Goal: Task Accomplishment & Management: Use online tool/utility

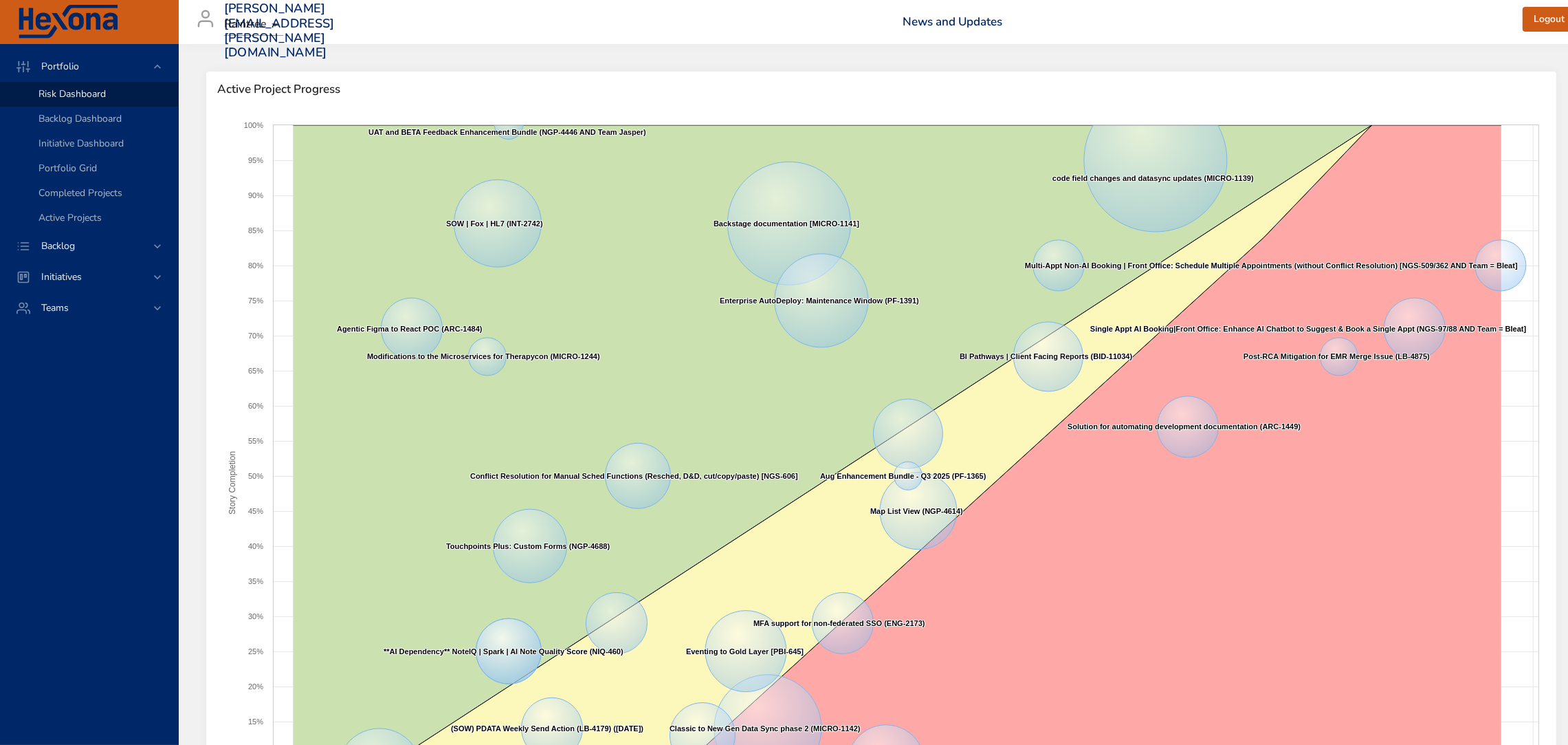
click at [73, 240] on span "Backlog" at bounding box center [58, 246] width 56 height 13
click at [152, 241] on div "Portfolio Risk Dashboard Backlog Dashboard Initiative Dashboard Portfolio Grid …" at bounding box center [89, 394] width 178 height 701
click at [55, 124] on span "Backlog Details" at bounding box center [72, 125] width 66 height 13
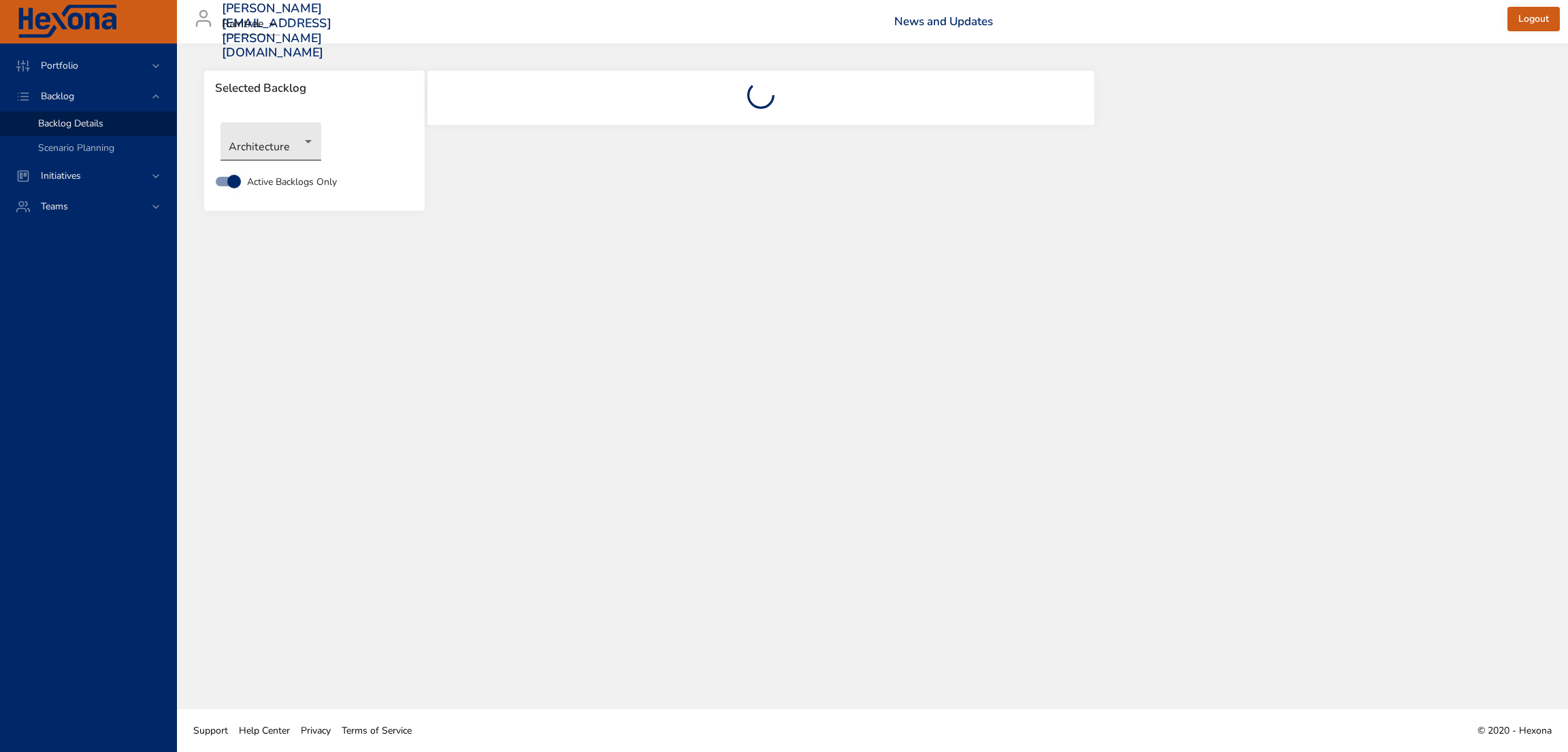
click at [279, 145] on body "Portfolio Backlog Backlog Details Scenario Planning Initiatives Teams [PERSON_N…" at bounding box center [784, 376] width 1568 height 752
click at [311, 342] on li "NewGen Scheduler" at bounding box center [289, 343] width 139 height 22
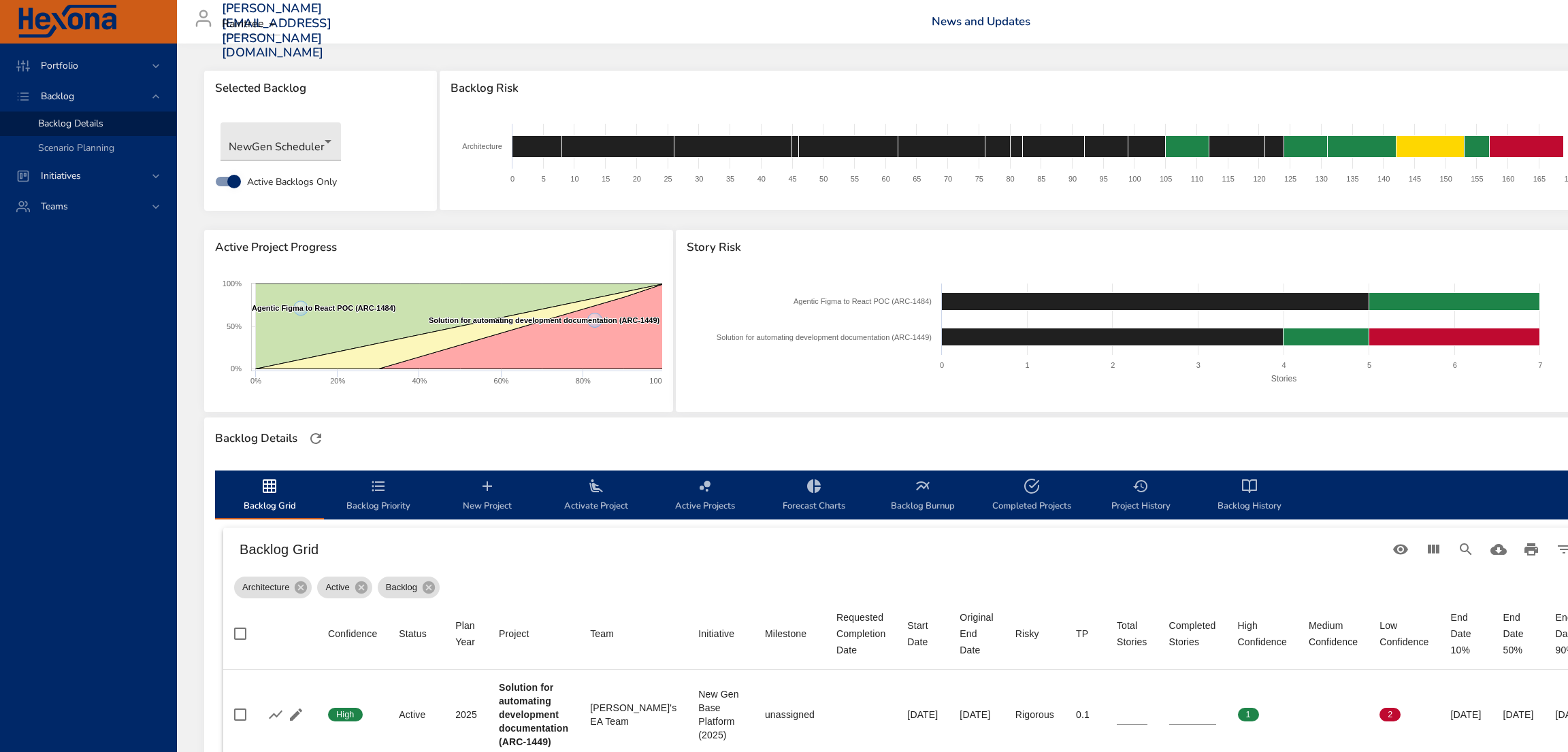
type input "*"
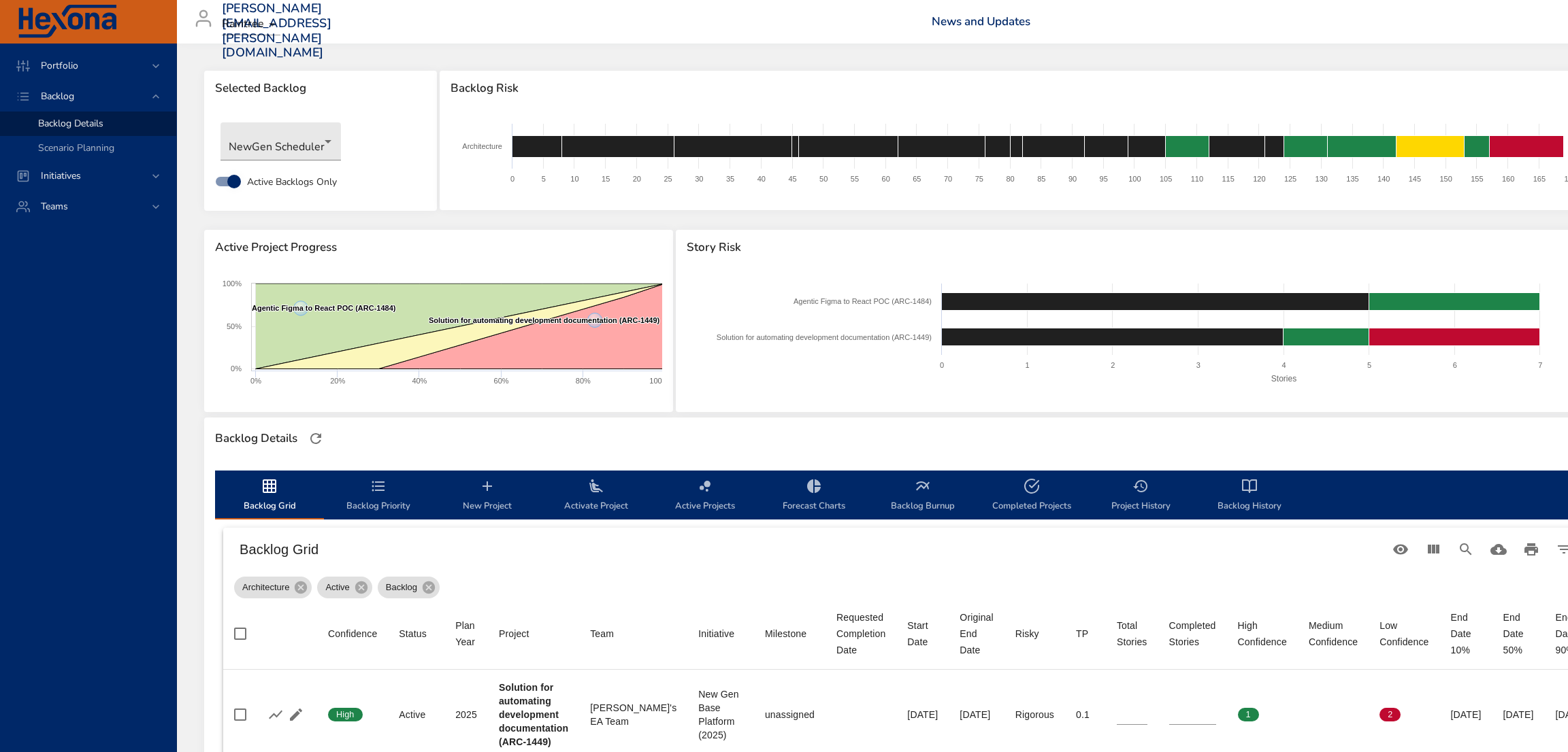
type input "*"
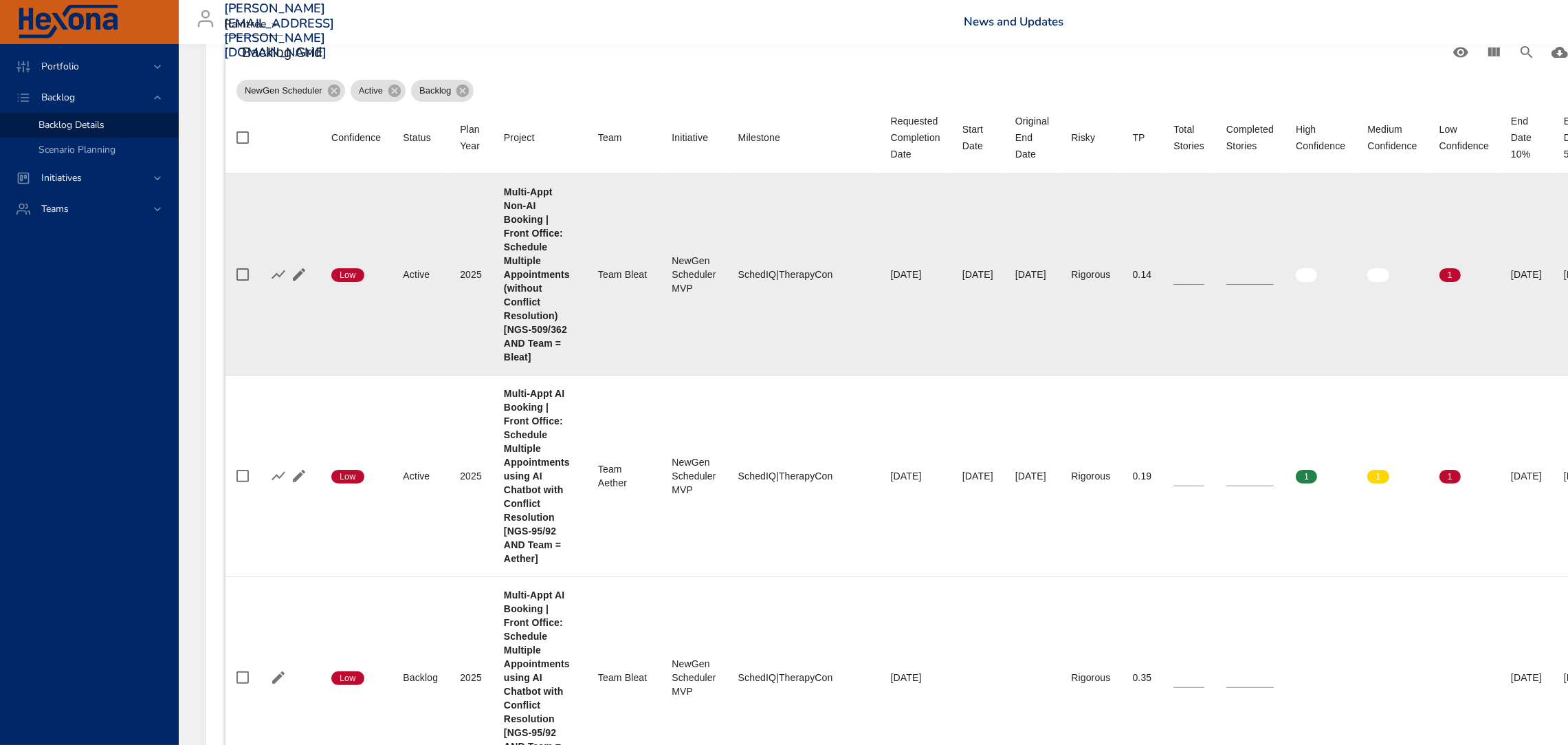
scroll to position [504, 0]
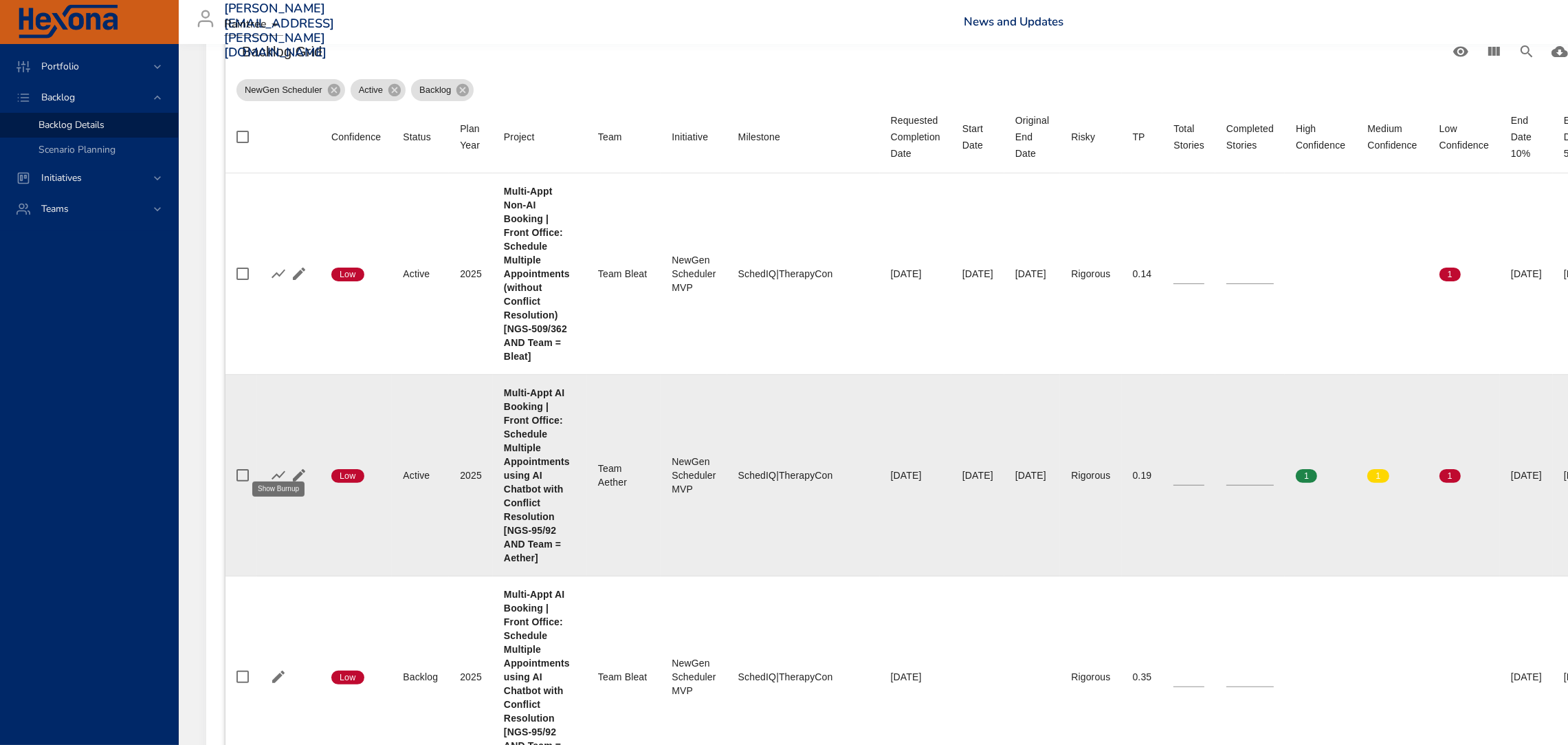
click at [270, 467] on icon "button" at bounding box center [278, 475] width 16 height 16
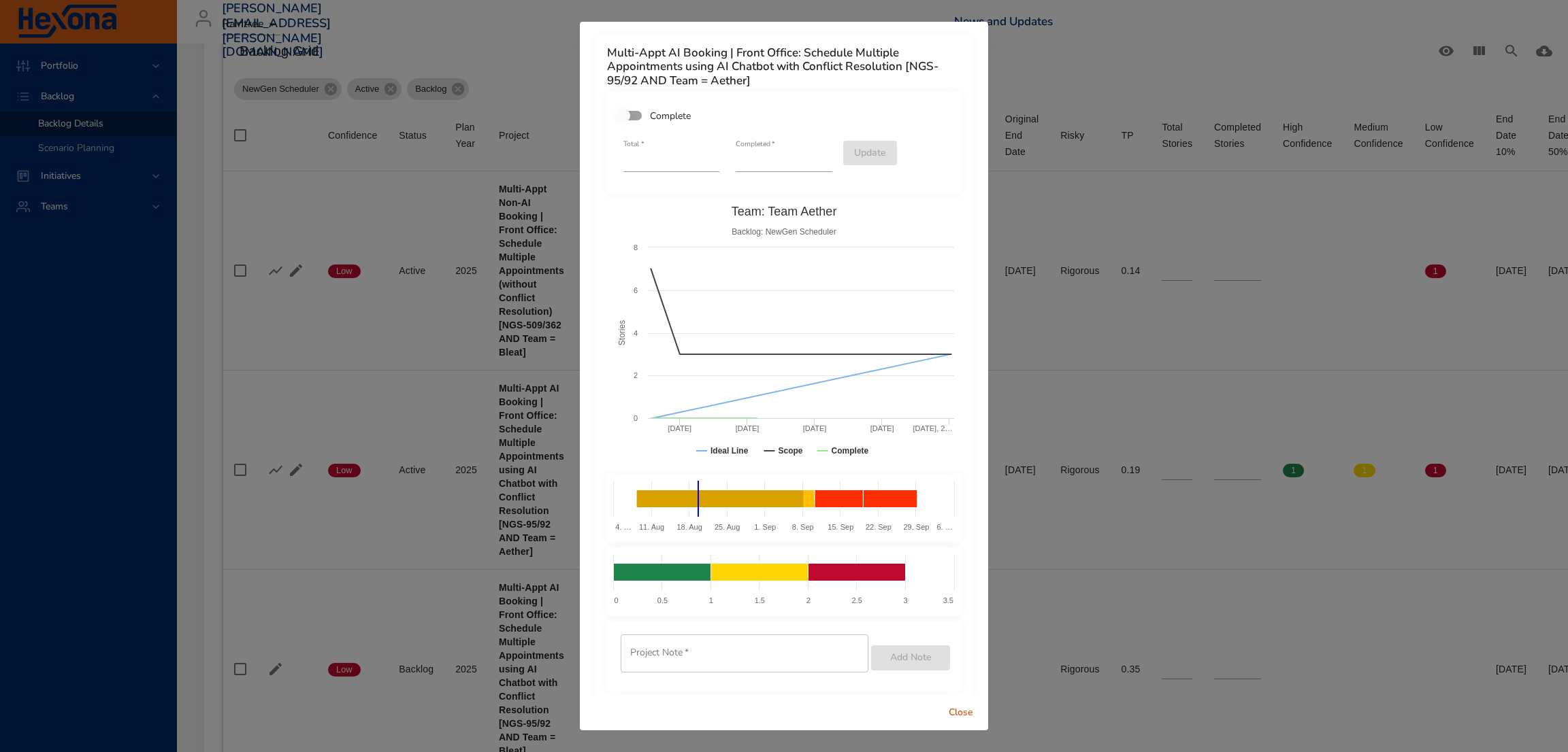
type input "*"
click at [817, 154] on input "*" at bounding box center [784, 161] width 96 height 22
click at [860, 152] on span "Update" at bounding box center [871, 153] width 32 height 17
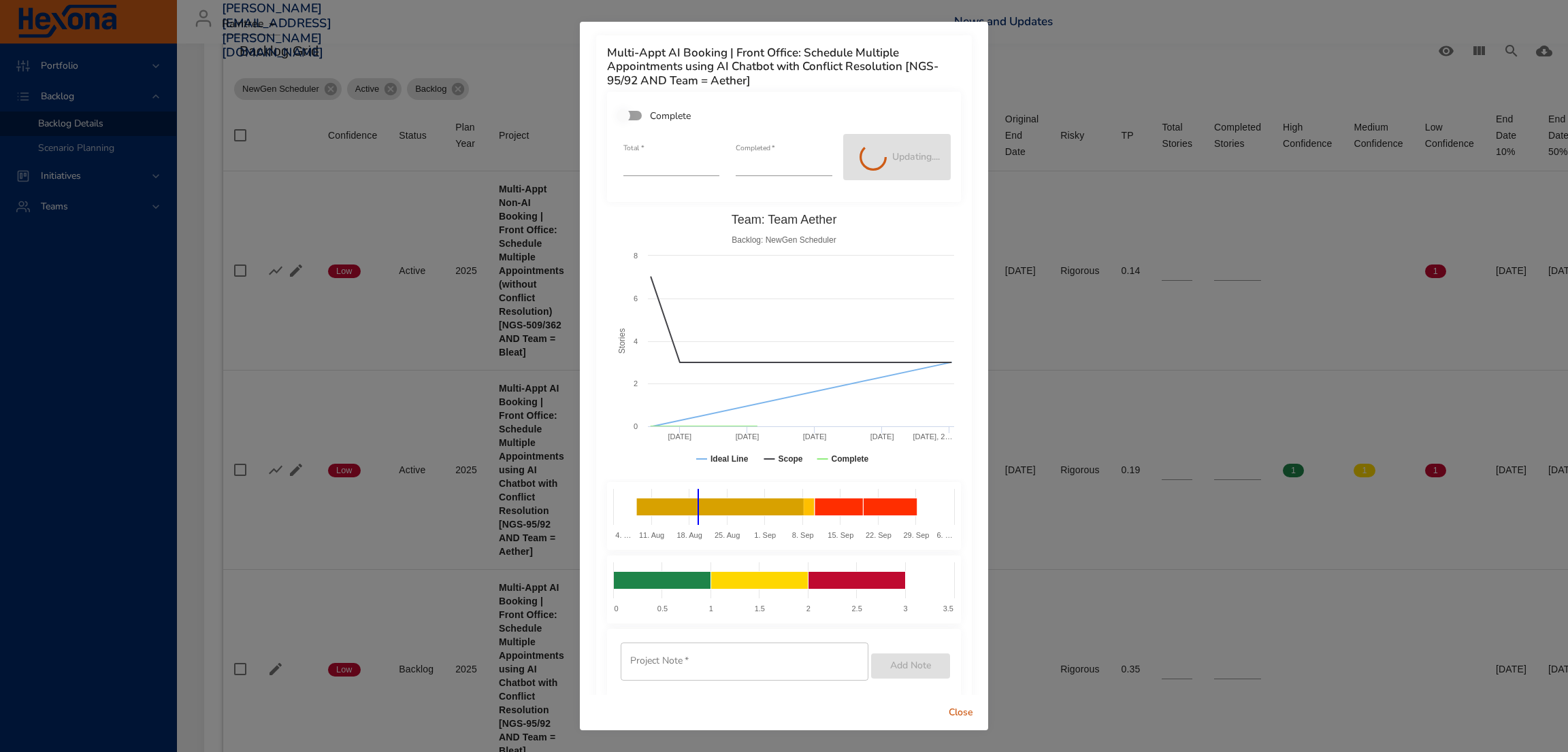
type input "*"
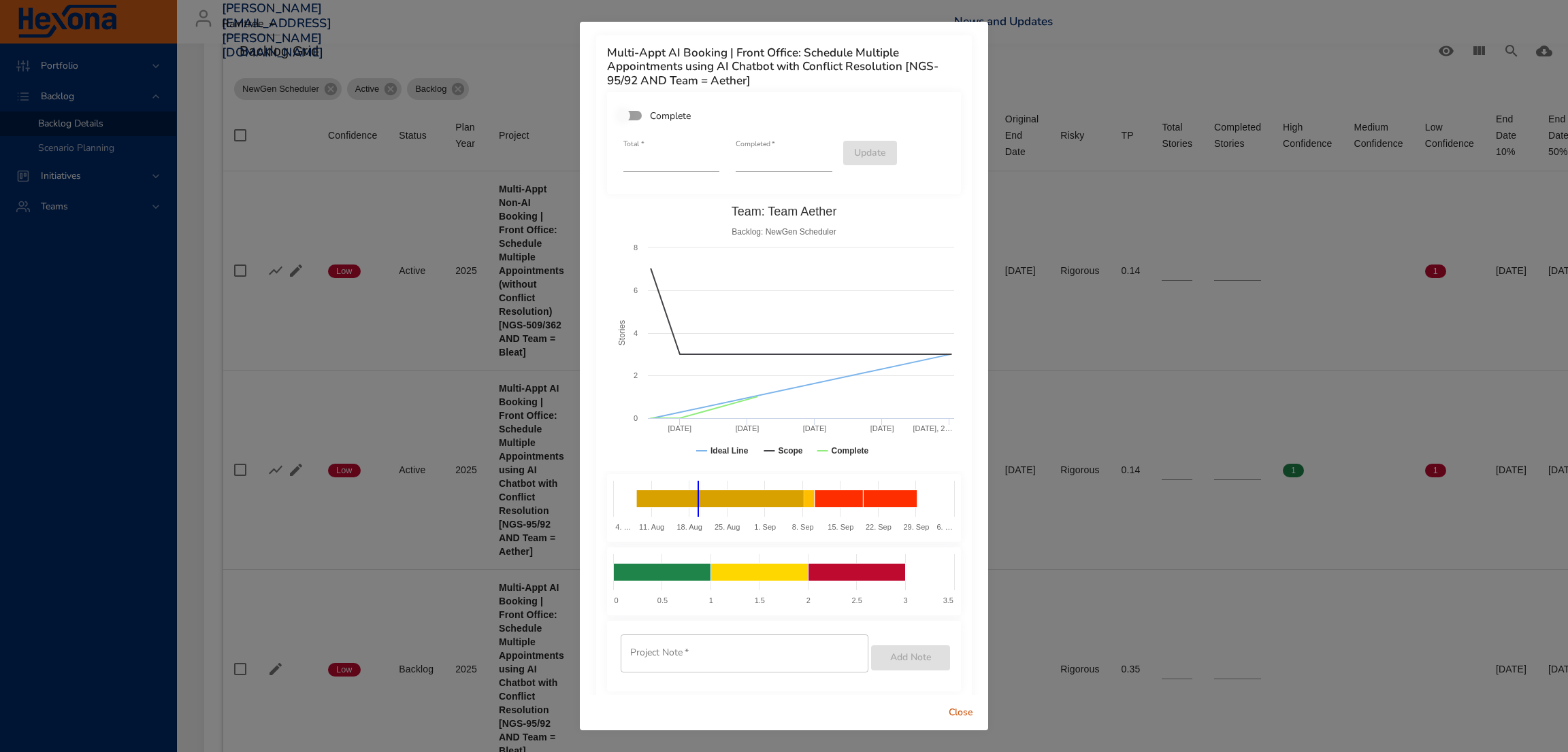
click at [957, 708] on span "Close" at bounding box center [961, 713] width 33 height 17
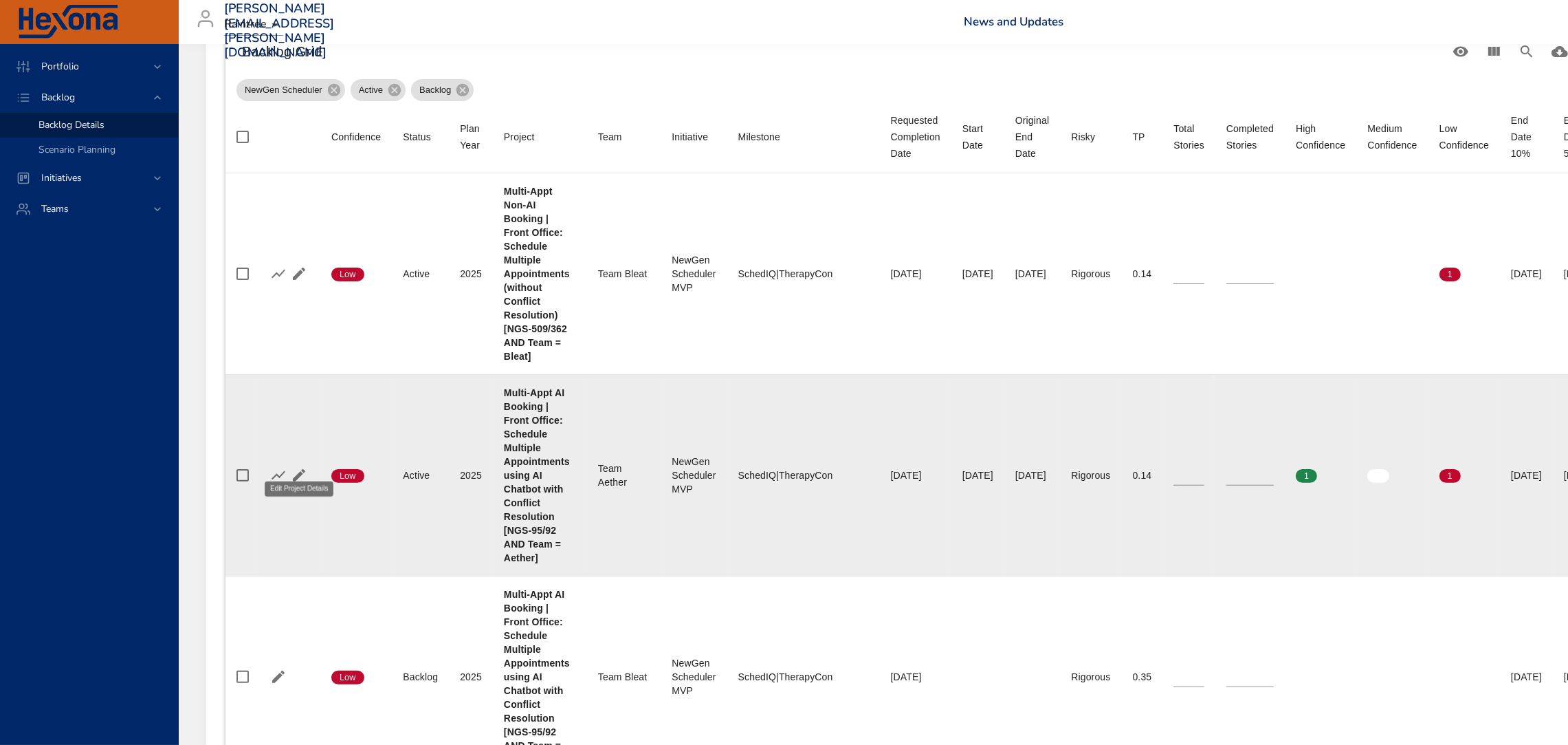
click at [299, 468] on icon "button" at bounding box center [299, 475] width 16 height 16
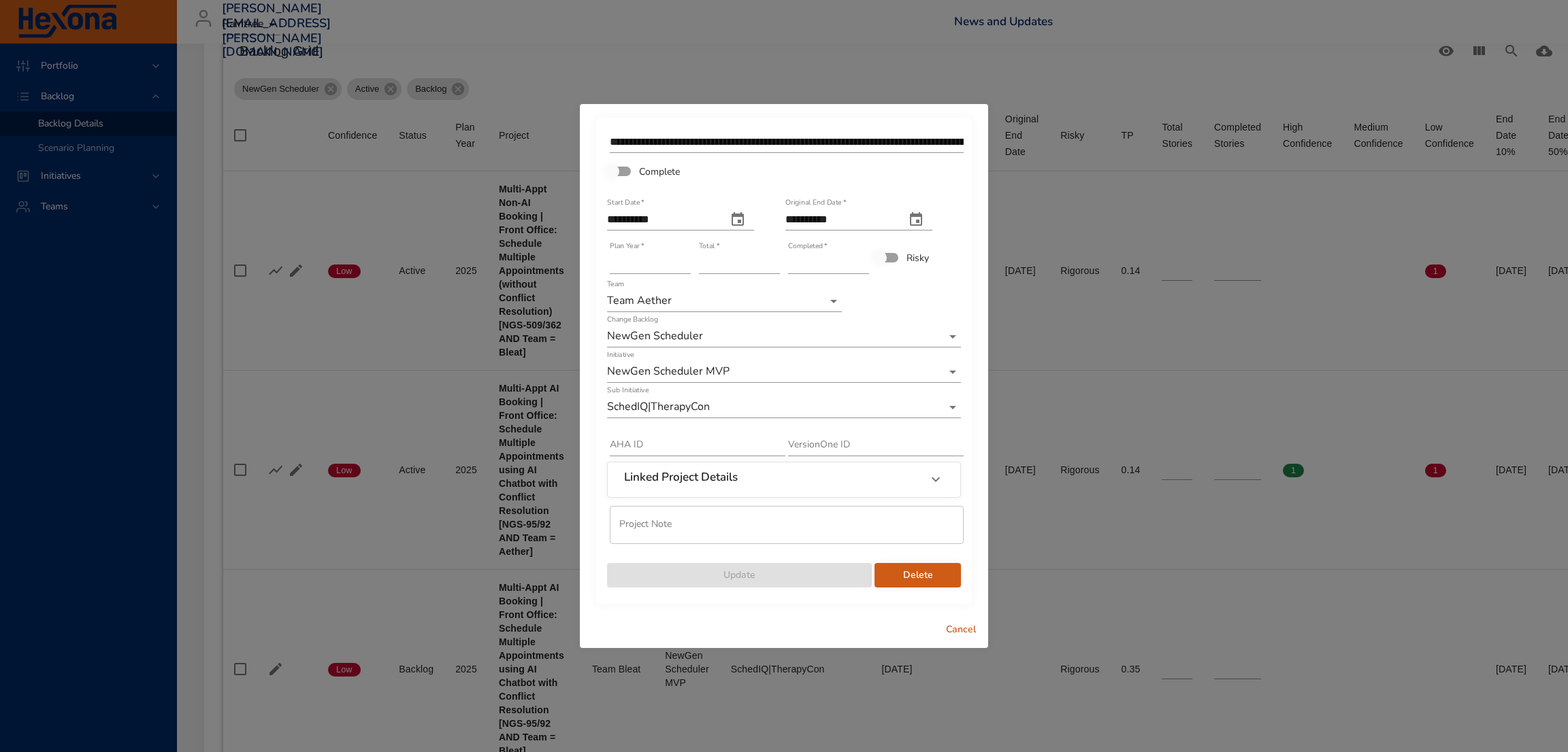
click at [949, 625] on span "Cancel" at bounding box center [961, 630] width 33 height 17
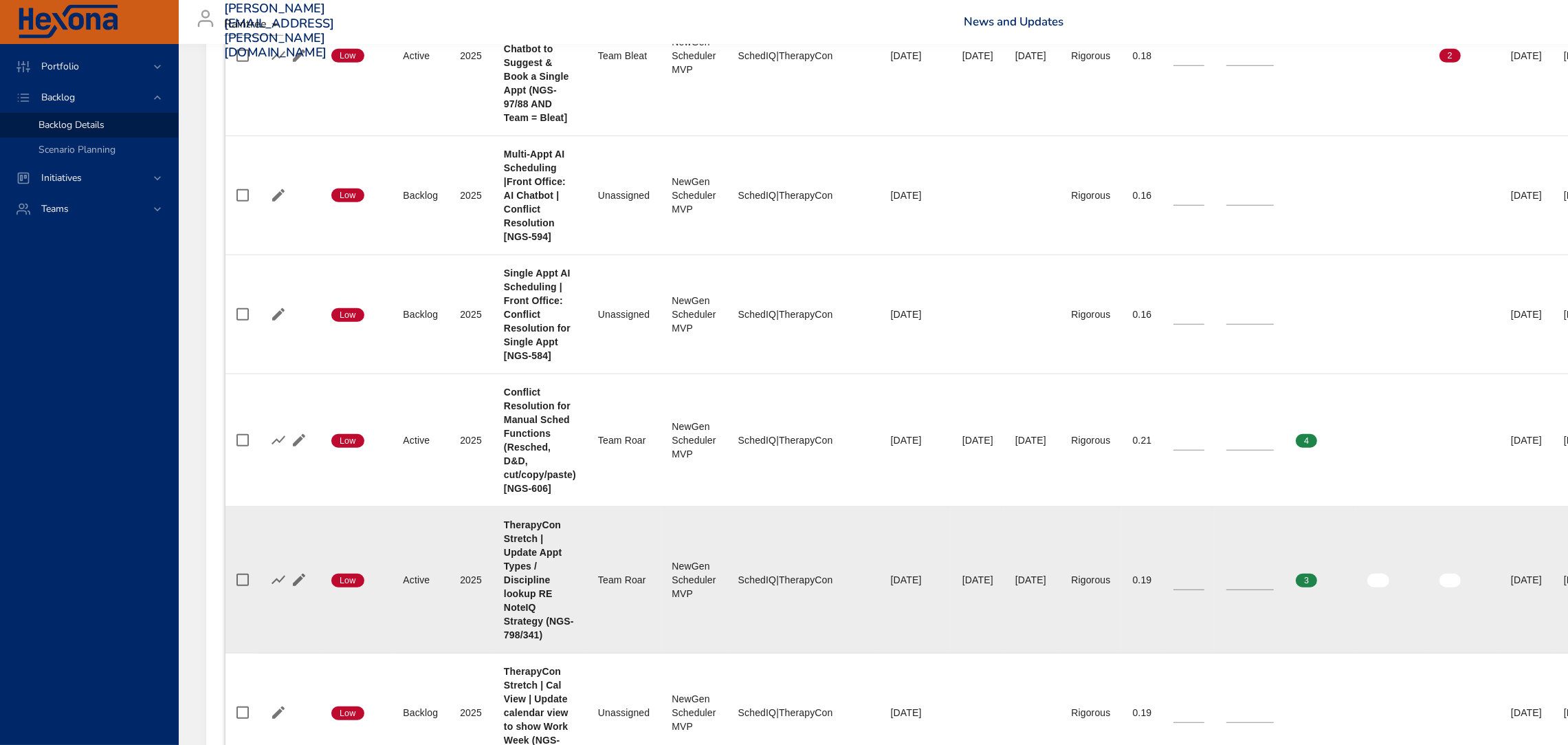
scroll to position [1463, 0]
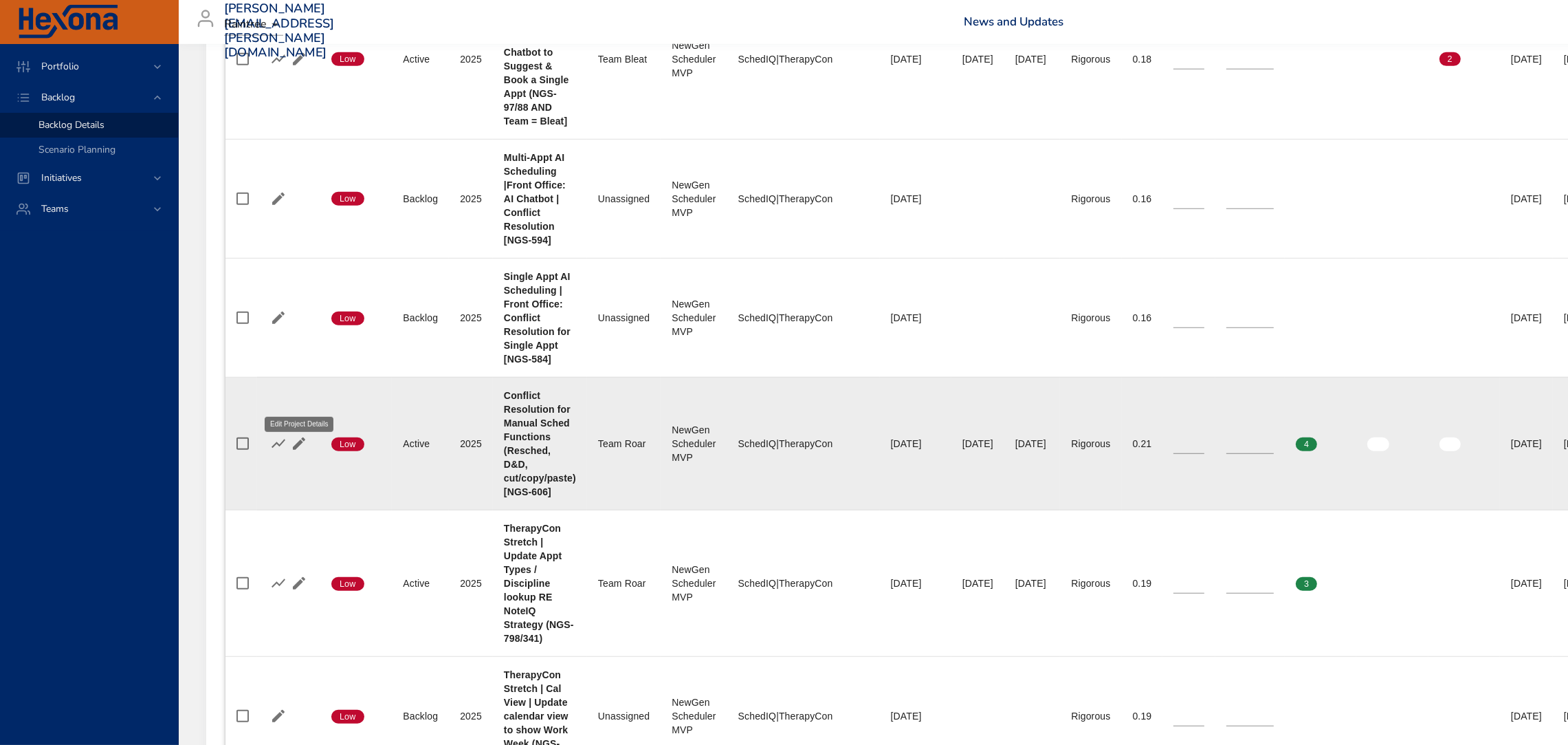
click at [295, 437] on icon "button" at bounding box center [299, 444] width 13 height 13
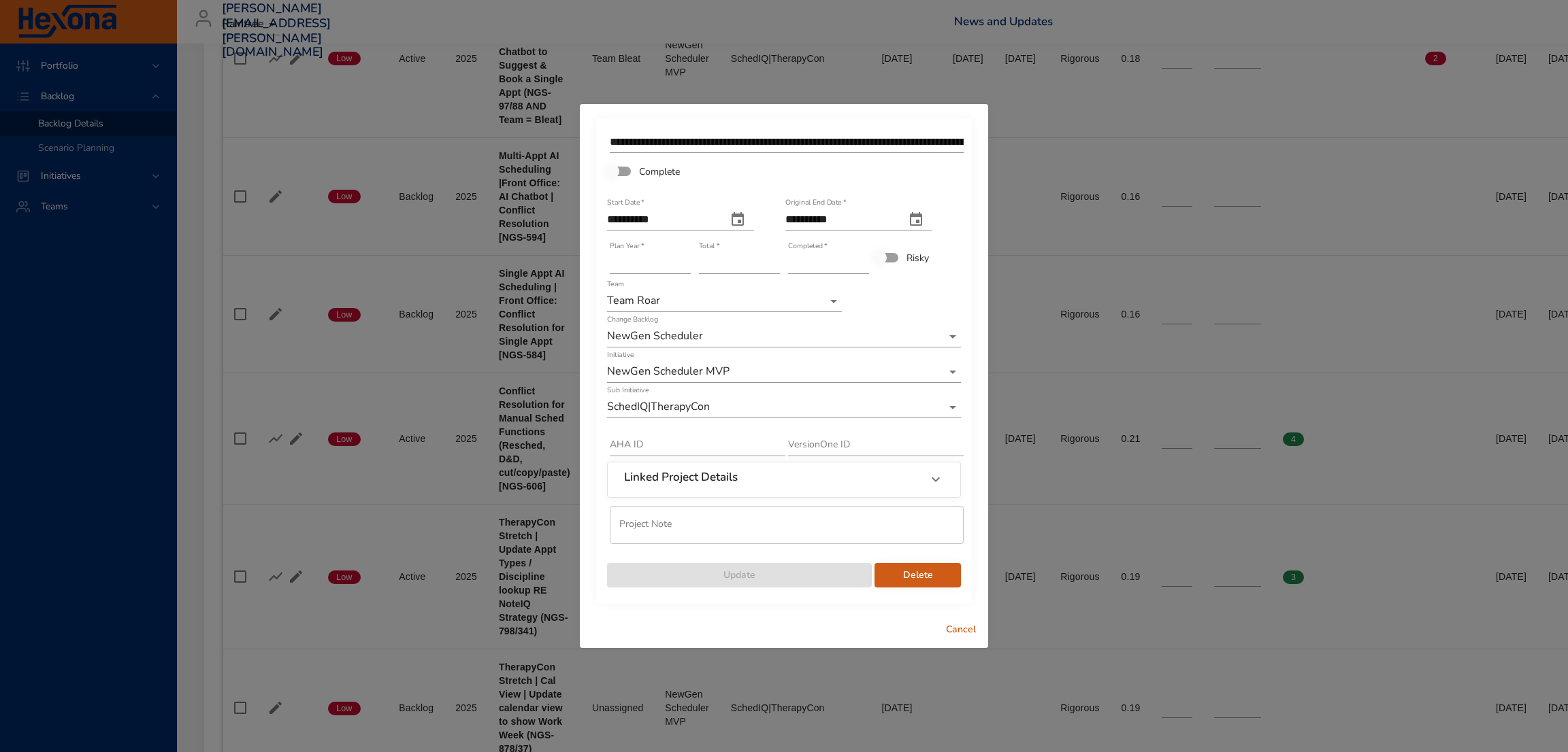
type input "*"
click at [862, 257] on input "*" at bounding box center [828, 263] width 81 height 22
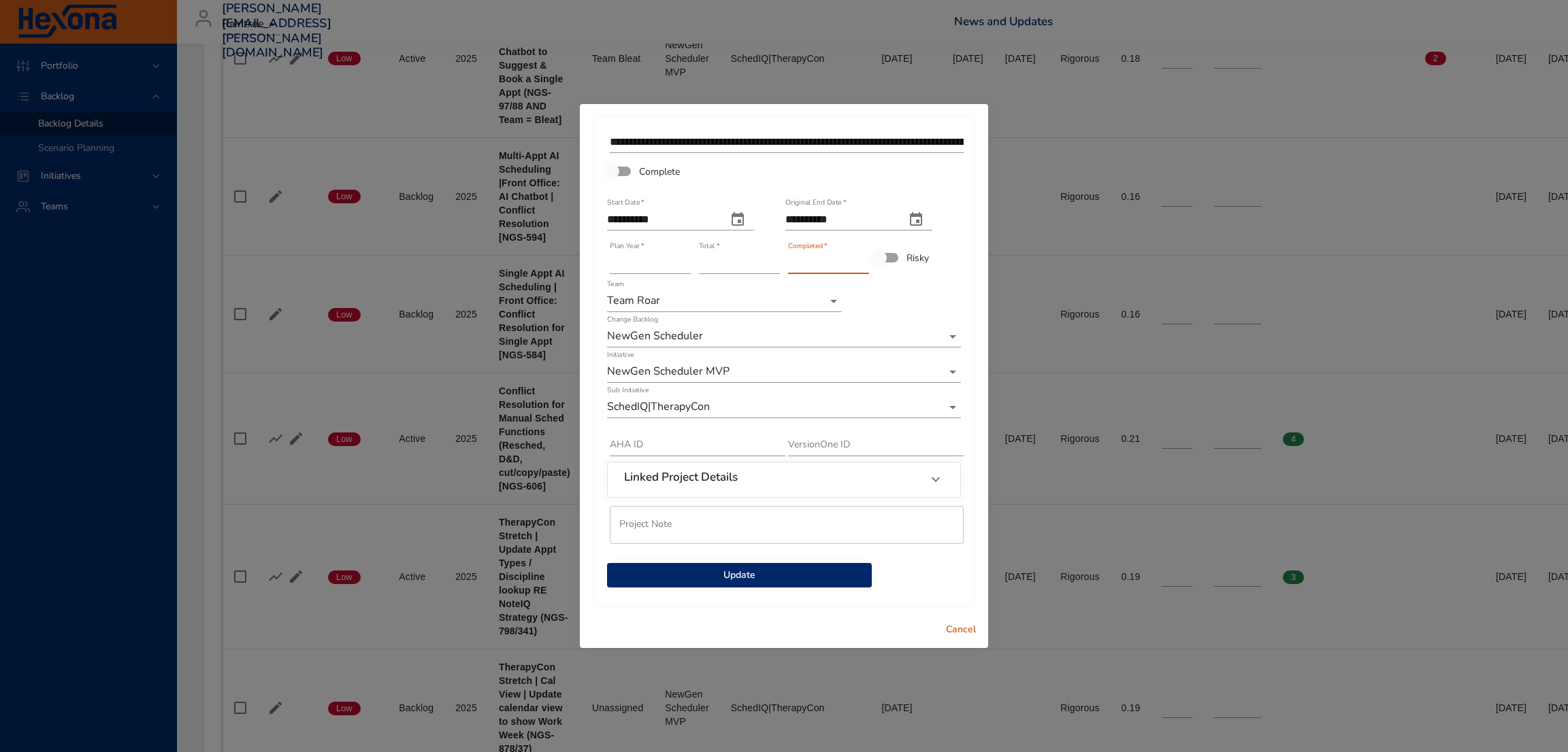
click at [770, 574] on span "Update" at bounding box center [739, 576] width 243 height 17
